Goal: Task Accomplishment & Management: Manage account settings

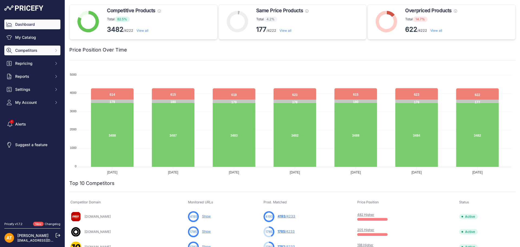
click at [46, 53] on button "Competitors" at bounding box center [32, 51] width 56 height 10
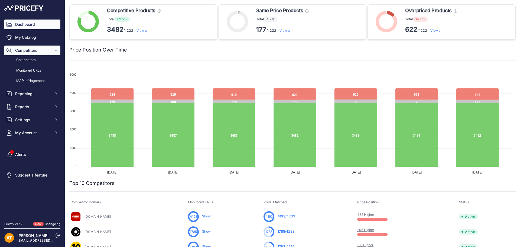
click at [46, 53] on button "Competitors" at bounding box center [32, 51] width 56 height 10
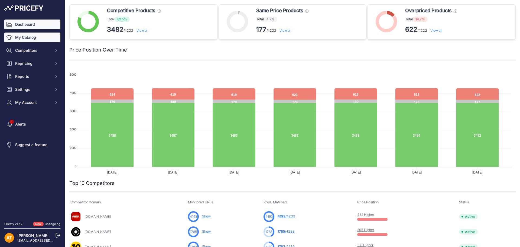
click at [28, 37] on link "My Catalog" at bounding box center [32, 38] width 56 height 10
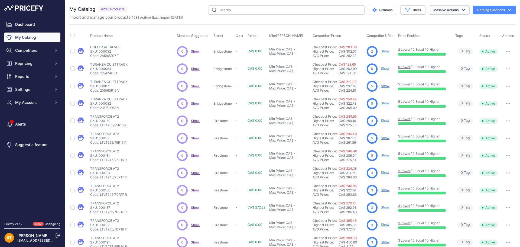
click at [461, 8] on icon "button" at bounding box center [463, 9] width 5 height 5
click at [477, 20] on div "My Catalog 4233 Products" at bounding box center [292, 162] width 447 height 315
click at [461, 11] on icon "button" at bounding box center [463, 9] width 5 height 5
click at [401, 22] on div "My Catalog 4233 Products" at bounding box center [292, 162] width 447 height 315
click at [478, 11] on button "Catalog Functions" at bounding box center [494, 10] width 43 height 9
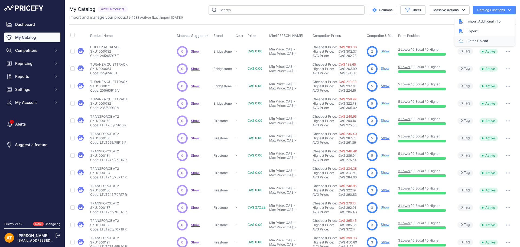
click at [470, 38] on link "Batch Upload" at bounding box center [485, 41] width 61 height 10
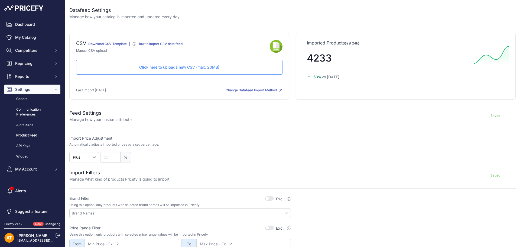
click at [182, 67] on p "Click here to upload a new CSV (max. 20MB)" at bounding box center [179, 67] width 197 height 5
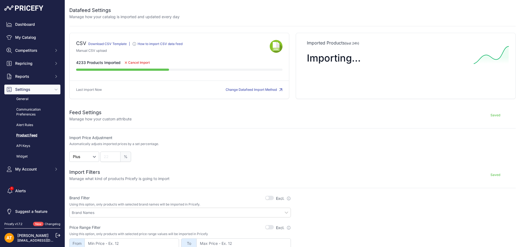
click at [272, 114] on div "Saved" at bounding box center [324, 115] width 384 height 13
click at [271, 114] on div "Saved" at bounding box center [324, 115] width 384 height 13
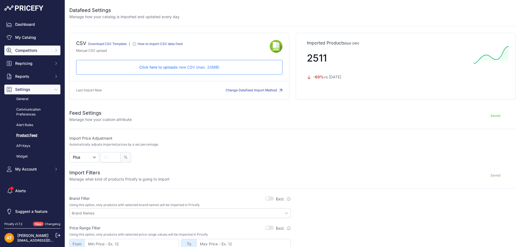
click at [31, 53] on button "Competitors" at bounding box center [32, 51] width 56 height 10
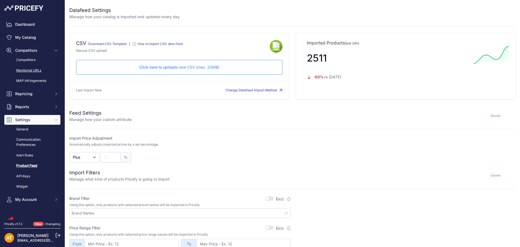
click at [36, 68] on link "Monitored URLs" at bounding box center [32, 70] width 56 height 9
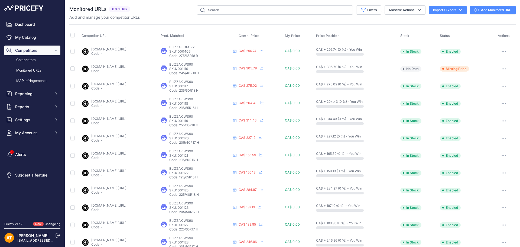
click at [456, 13] on button "Import / Export" at bounding box center [448, 10] width 38 height 9
click at [443, 23] on span "Import" at bounding box center [444, 21] width 10 height 4
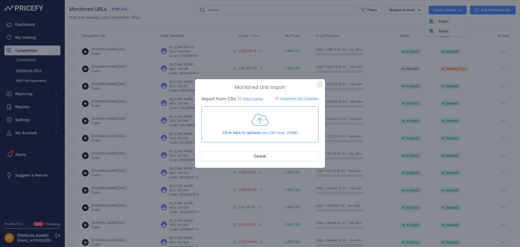
click at [268, 118] on icon at bounding box center [260, 120] width 17 height 14
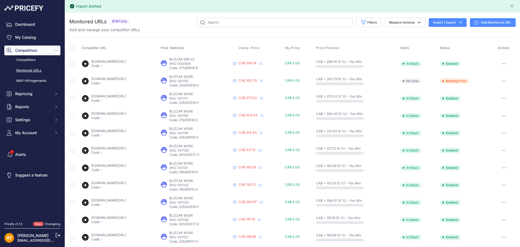
click at [362, 33] on div "Monitored URLs 8761 Urls" at bounding box center [292, 218] width 447 height 401
click at [347, 38] on div "Competitor URL Prod. Matched Comp. Price My Price" at bounding box center [292, 219] width 447 height 365
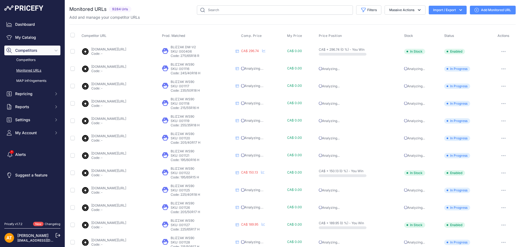
click at [320, 19] on div "Add and manage your competitor URLs" at bounding box center [292, 17] width 447 height 5
click at [180, 8] on div "Filters Saved Filters Set None Competitors Cheaper Than Me Competitors Products…" at bounding box center [325, 9] width 382 height 9
click at [225, 10] on input "text" at bounding box center [275, 9] width 156 height 9
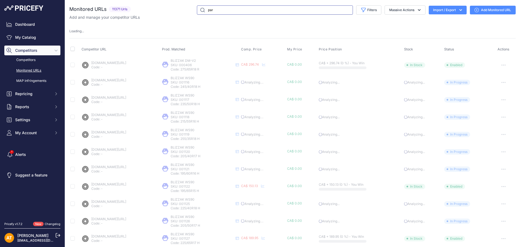
drag, startPoint x: 212, startPoint y: 11, endPoint x: 198, endPoint y: 9, distance: 14.6
click at [198, 9] on input "par" at bounding box center [275, 9] width 156 height 9
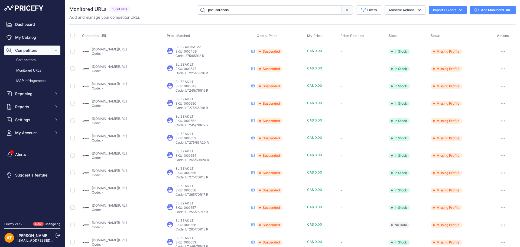
type input "pneusarabais"
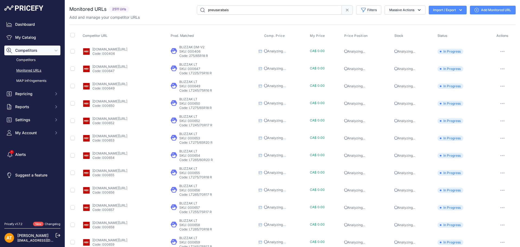
click at [329, 10] on input "pneusarabais" at bounding box center [269, 9] width 145 height 9
click at [342, 9] on span at bounding box center [347, 9] width 11 height 9
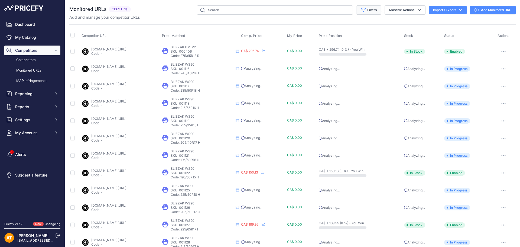
click at [362, 10] on icon "button" at bounding box center [364, 10] width 4 height 4
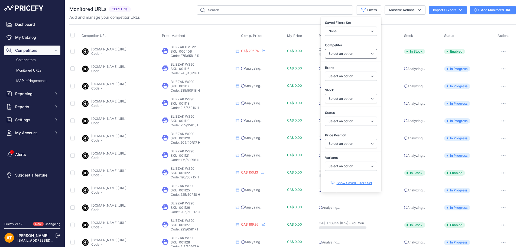
click at [345, 50] on select "Select an option blackcircles.ca pneussthubert.com pneusarabais.com pmctire.com…" at bounding box center [351, 53] width 52 height 9
click at [348, 33] on select "None Competitors Cheaper Than Me Competitors Products Out Of Stock Competitors …" at bounding box center [351, 31] width 52 height 9
drag, startPoint x: 348, startPoint y: 33, endPoint x: 348, endPoint y: 38, distance: 5.7
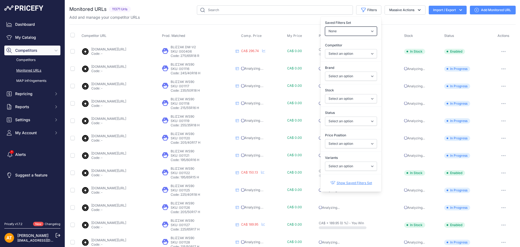
click at [348, 33] on select "None Competitors Cheaper Than Me Competitors Products Out Of Stock Competitors …" at bounding box center [351, 31] width 52 height 9
click at [347, 100] on select "Select an option In Stock Out Of Stock" at bounding box center [351, 98] width 52 height 9
click at [354, 102] on select "Select an option In Stock Out Of Stock" at bounding box center [351, 98] width 52 height 9
click at [352, 119] on select "Select an option Enabled Disabled In progress Scraping Failed Not Found Missing…" at bounding box center [351, 121] width 52 height 9
click at [354, 122] on select "Select an option Enabled Disabled In progress Scraping Failed Not Found Missing…" at bounding box center [351, 121] width 52 height 9
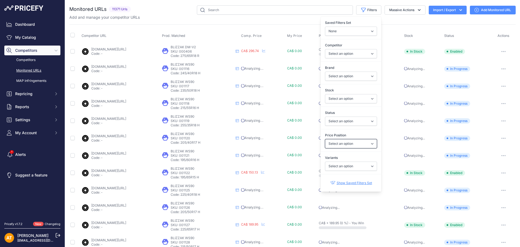
click at [350, 144] on select "Select an option I am lower Same price I am higher" at bounding box center [351, 143] width 52 height 9
drag, startPoint x: 351, startPoint y: 144, endPoint x: 349, endPoint y: 139, distance: 4.7
click at [351, 144] on select "Select an option I am lower Same price I am higher" at bounding box center [351, 143] width 52 height 9
click at [267, 19] on div "Add and manage your competitor URLs" at bounding box center [292, 17] width 447 height 5
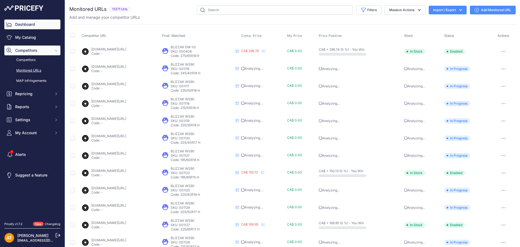
click at [26, 21] on link "Dashboard" at bounding box center [32, 25] width 56 height 10
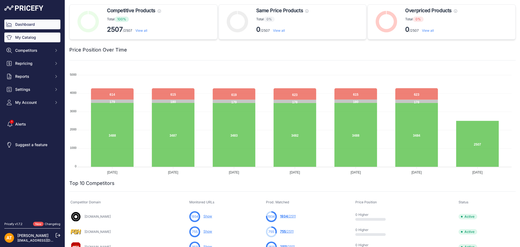
click at [40, 38] on link "My Catalog" at bounding box center [32, 38] width 56 height 10
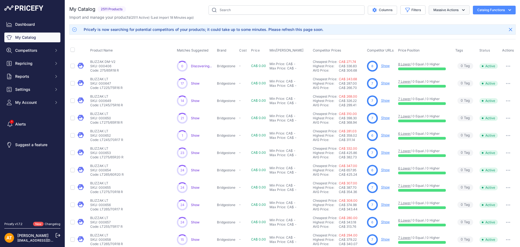
click at [461, 10] on icon "button" at bounding box center [463, 9] width 5 height 5
click at [482, 9] on button "Catalog Functions" at bounding box center [494, 10] width 43 height 9
click at [478, 38] on link "Batch Upload" at bounding box center [485, 41] width 61 height 10
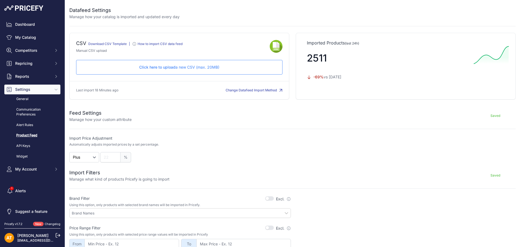
click at [154, 66] on span "Click here to upload" at bounding box center [157, 67] width 36 height 5
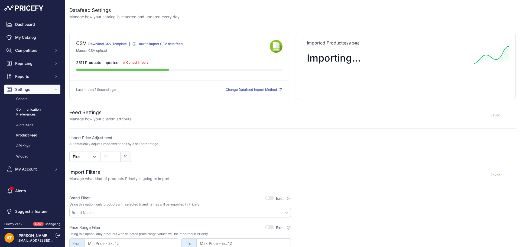
click at [292, 116] on div "Saved" at bounding box center [324, 115] width 384 height 13
click at [292, 115] on div "Saved" at bounding box center [324, 115] width 384 height 13
click at [291, 116] on div "Saved" at bounding box center [324, 115] width 384 height 13
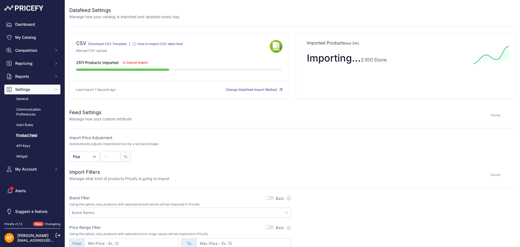
click at [291, 117] on div "Saved" at bounding box center [324, 115] width 384 height 13
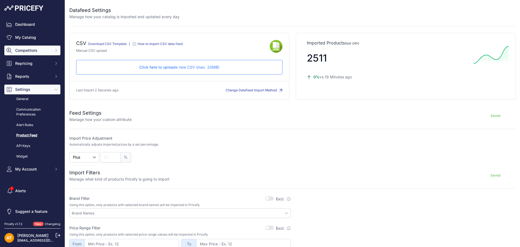
click at [22, 47] on button "Competitors" at bounding box center [32, 51] width 56 height 10
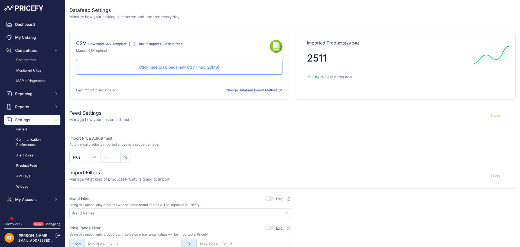
click at [25, 71] on link "Monitored URLs" at bounding box center [32, 70] width 56 height 9
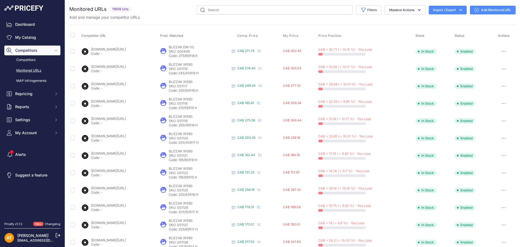
click at [452, 11] on button "Import / Export" at bounding box center [448, 10] width 38 height 9
click at [454, 10] on button "Import / Export" at bounding box center [448, 10] width 38 height 9
click at [458, 9] on icon "button" at bounding box center [460, 9] width 5 height 5
click at [460, 10] on icon "button" at bounding box center [461, 10] width 3 height 2
click at [443, 22] on span "Import" at bounding box center [444, 21] width 10 height 4
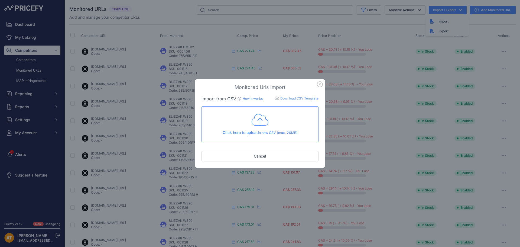
click at [262, 121] on icon at bounding box center [260, 120] width 17 height 14
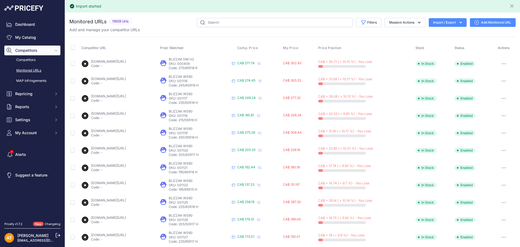
click at [354, 37] on div "Competitor URL Prod. Matched Comp. Price My Price" at bounding box center [292, 219] width 447 height 365
click at [337, 37] on div "Competitor URL Prod. Matched Comp. Price My Price" at bounding box center [292, 219] width 447 height 365
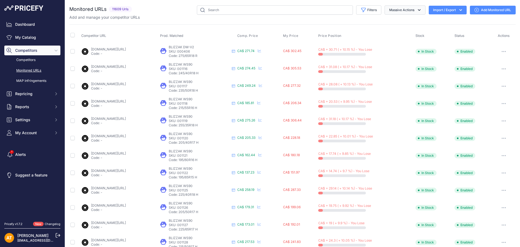
click at [392, 10] on button "Massive Actions" at bounding box center [405, 9] width 41 height 9
click at [374, 10] on button "Filters" at bounding box center [368, 9] width 25 height 9
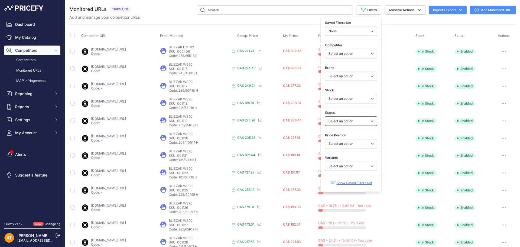
click at [341, 120] on select "Select an option Enabled Disabled In progress Scraping Failed Not Found Missing…" at bounding box center [351, 121] width 52 height 9
select select "2"
click at [325, 117] on select "Select an option Enabled Disabled In progress Scraping Failed Not Found Missing…" at bounding box center [351, 121] width 52 height 9
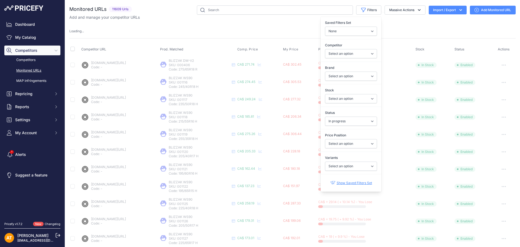
click at [263, 28] on div "Monitored URLs 11609 Urls" at bounding box center [292, 212] width 447 height 415
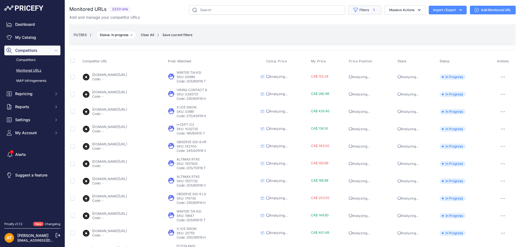
click at [371, 11] on span "1" at bounding box center [374, 9] width 6 height 5
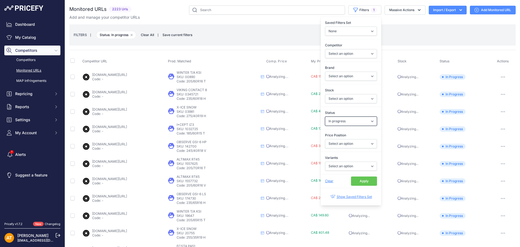
click at [343, 122] on select "Select an option Enabled Disabled In progress Scraping Failed Not Found Missing…" at bounding box center [351, 121] width 52 height 9
select select
click at [325, 117] on select "Select an option Enabled Disabled In progress Scraping Failed Not Found Missing…" at bounding box center [351, 121] width 52 height 9
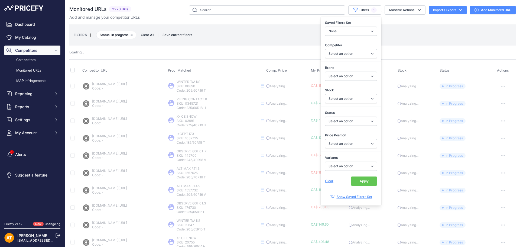
click at [248, 34] on div "FILTERS | Status: In progress Remove filter option Clear All | Save current fil…" at bounding box center [293, 35] width 438 height 15
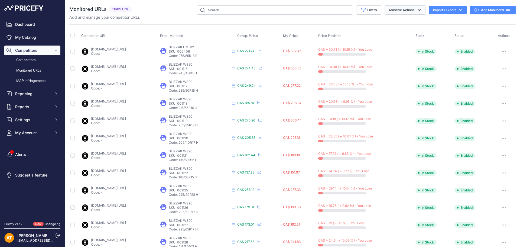
click at [396, 11] on button "Massive Actions" at bounding box center [405, 9] width 41 height 9
click at [371, 10] on button "Filters" at bounding box center [368, 9] width 25 height 9
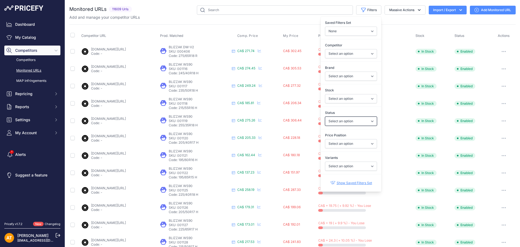
click at [349, 122] on select "Select an option Enabled Disabled In progress Scraping Failed Not Found Missing…" at bounding box center [351, 121] width 52 height 9
click at [281, 21] on div "Monitored URLs 11609 Urls" at bounding box center [292, 205] width 447 height 401
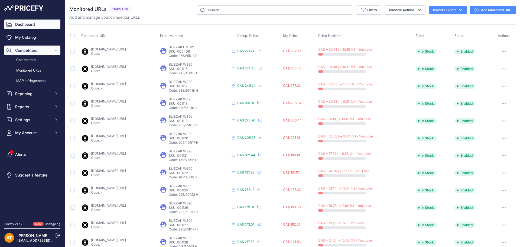
click at [21, 27] on link "Dashboard" at bounding box center [32, 25] width 56 height 10
